Goal: Transaction & Acquisition: Purchase product/service

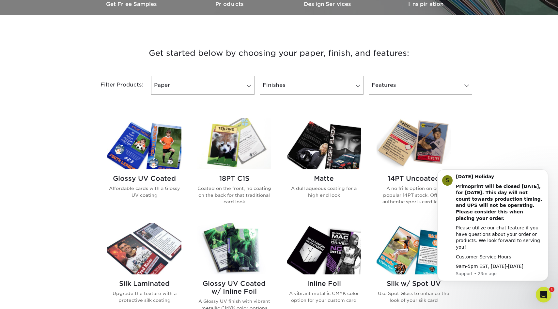
scroll to position [206, 0]
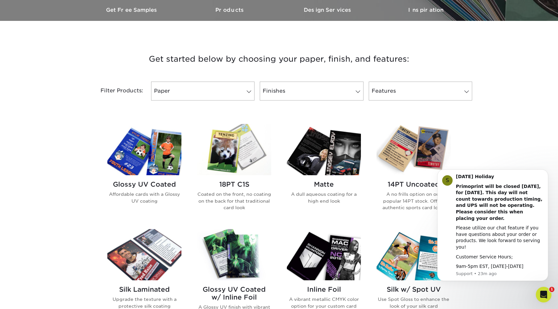
click at [143, 153] on img at bounding box center [144, 149] width 74 height 51
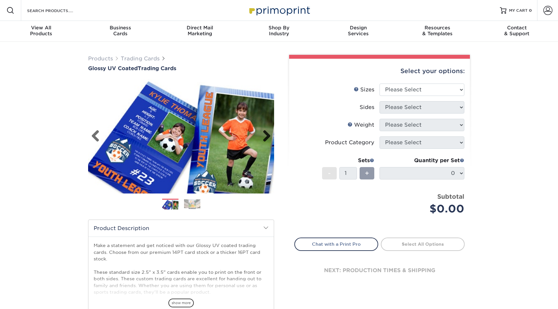
click at [266, 136] on link "Next" at bounding box center [264, 136] width 13 height 13
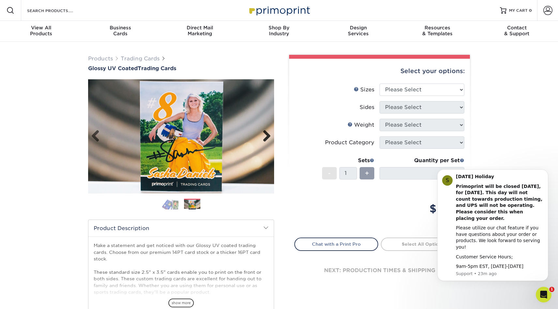
click at [267, 136] on link "Next" at bounding box center [264, 136] width 13 height 13
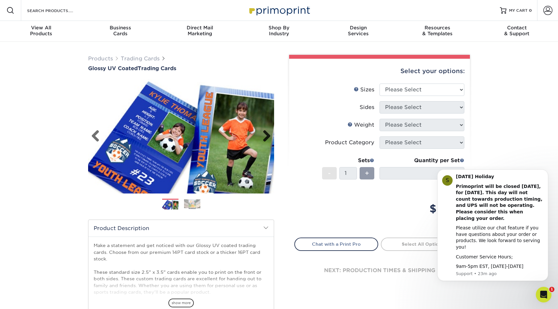
click at [261, 136] on link "Next" at bounding box center [264, 136] width 13 height 13
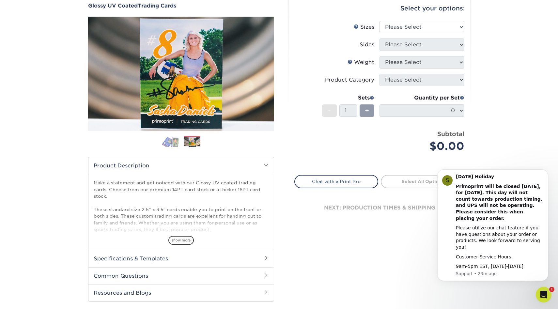
scroll to position [75, 0]
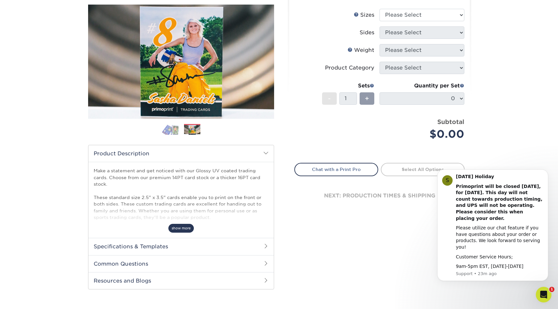
click at [177, 229] on span "show more" at bounding box center [180, 228] width 25 height 9
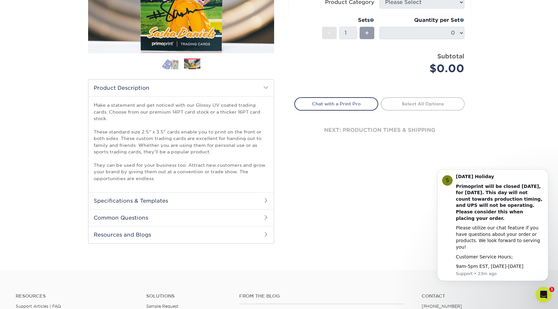
scroll to position [0, 0]
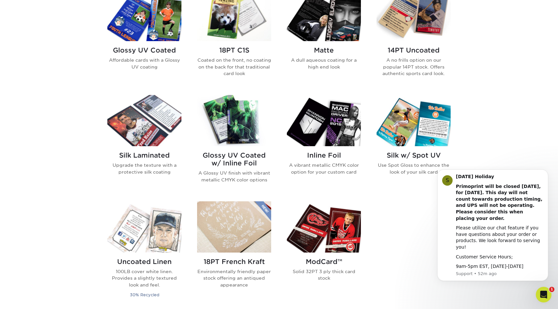
scroll to position [351, 0]
